Goal: Transaction & Acquisition: Subscribe to service/newsletter

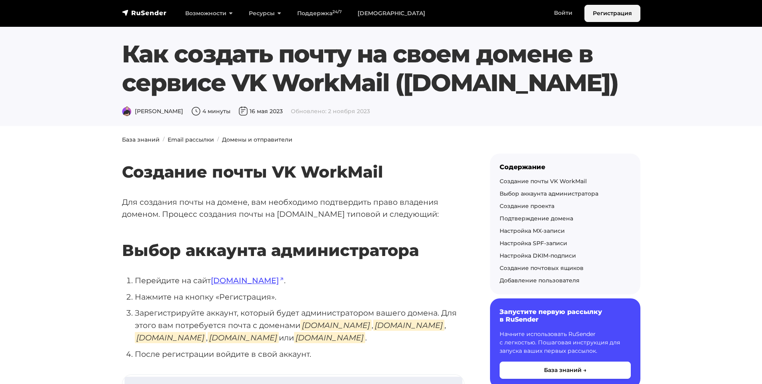
click at [610, 17] on link "Регистрация" at bounding box center [613, 13] width 56 height 17
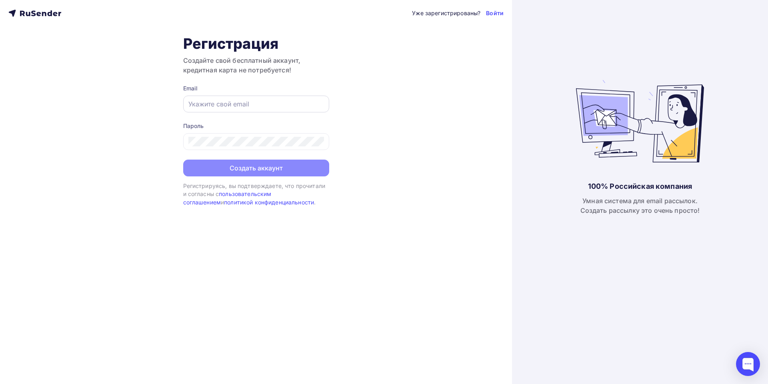
click at [226, 103] on input "text" at bounding box center [256, 104] width 136 height 10
click at [489, 12] on link "Войти" at bounding box center [495, 13] width 18 height 8
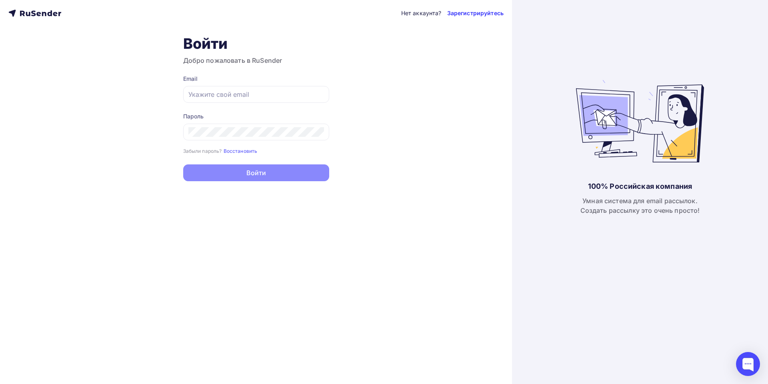
click at [478, 14] on link "Зарегистрируйтесь" at bounding box center [475, 13] width 56 height 8
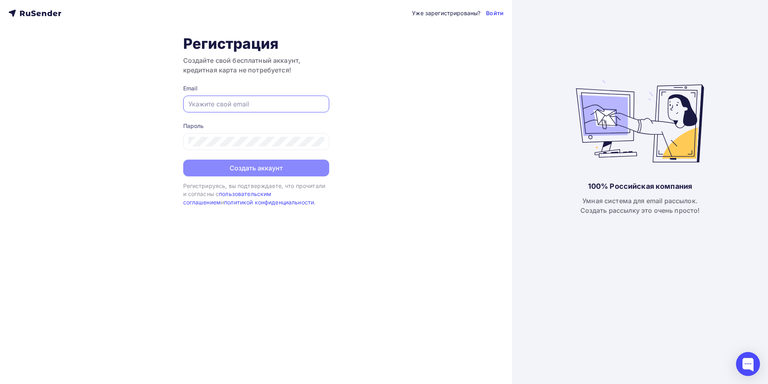
click at [201, 101] on input "text" at bounding box center [256, 104] width 136 height 10
paste input "[EMAIL_ADDRESS][DOMAIN_NAME]"
type input "[EMAIL_ADDRESS][DOMAIN_NAME]"
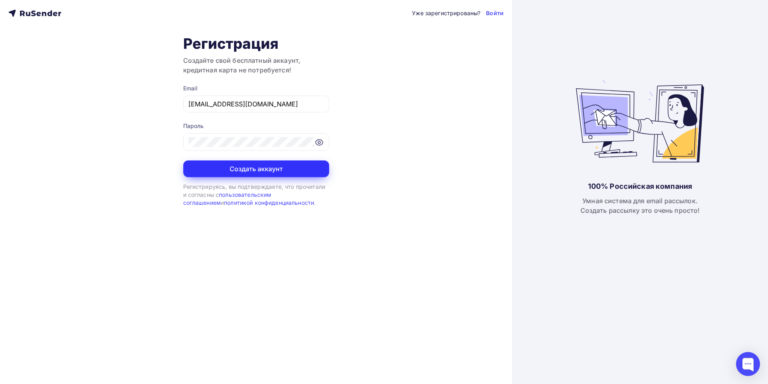
click at [210, 173] on button "Создать аккаунт" at bounding box center [256, 168] width 146 height 17
